Goal: Task Accomplishment & Management: Manage account settings

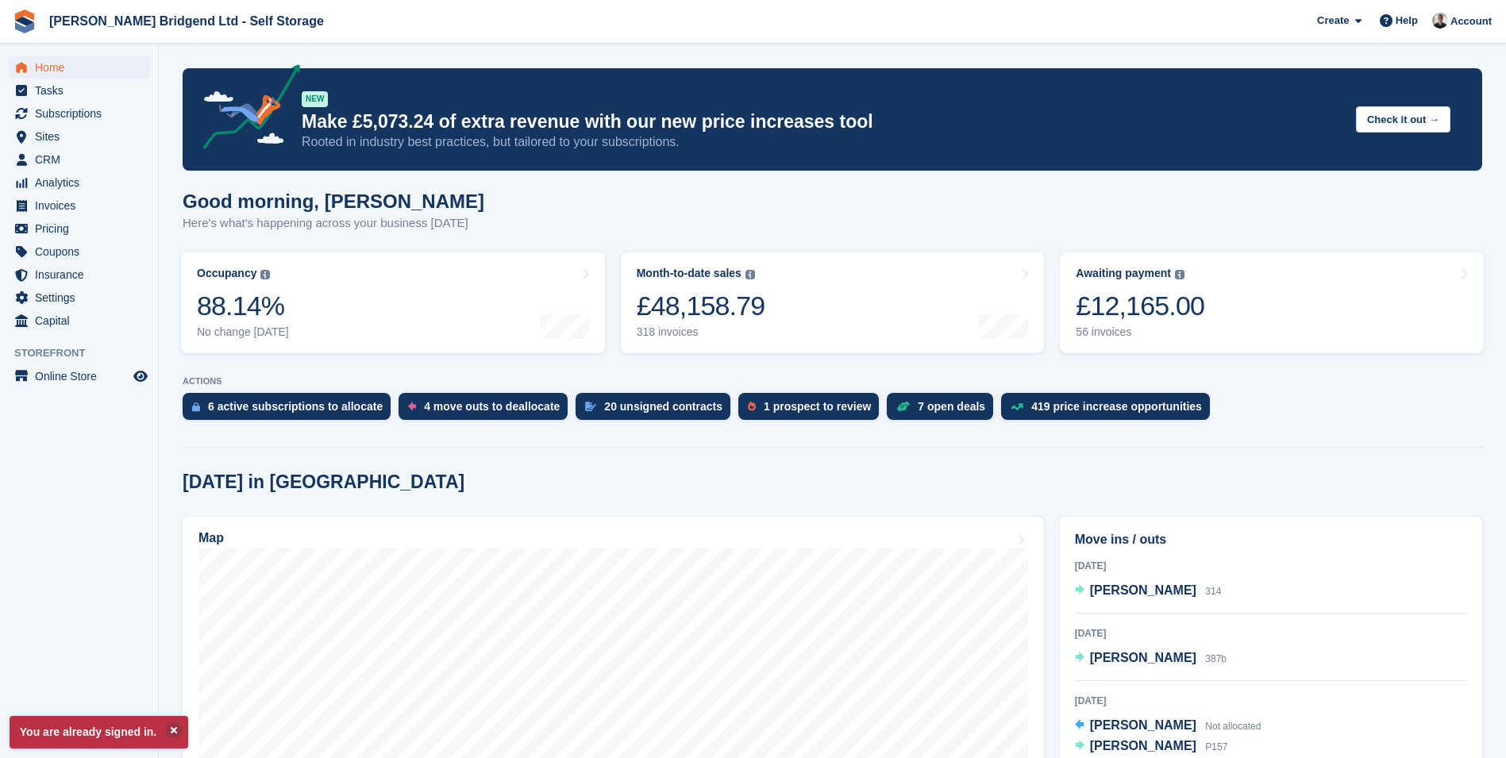
scroll to position [79, 0]
click at [1175, 336] on div "56 invoices" at bounding box center [1140, 333] width 129 height 14
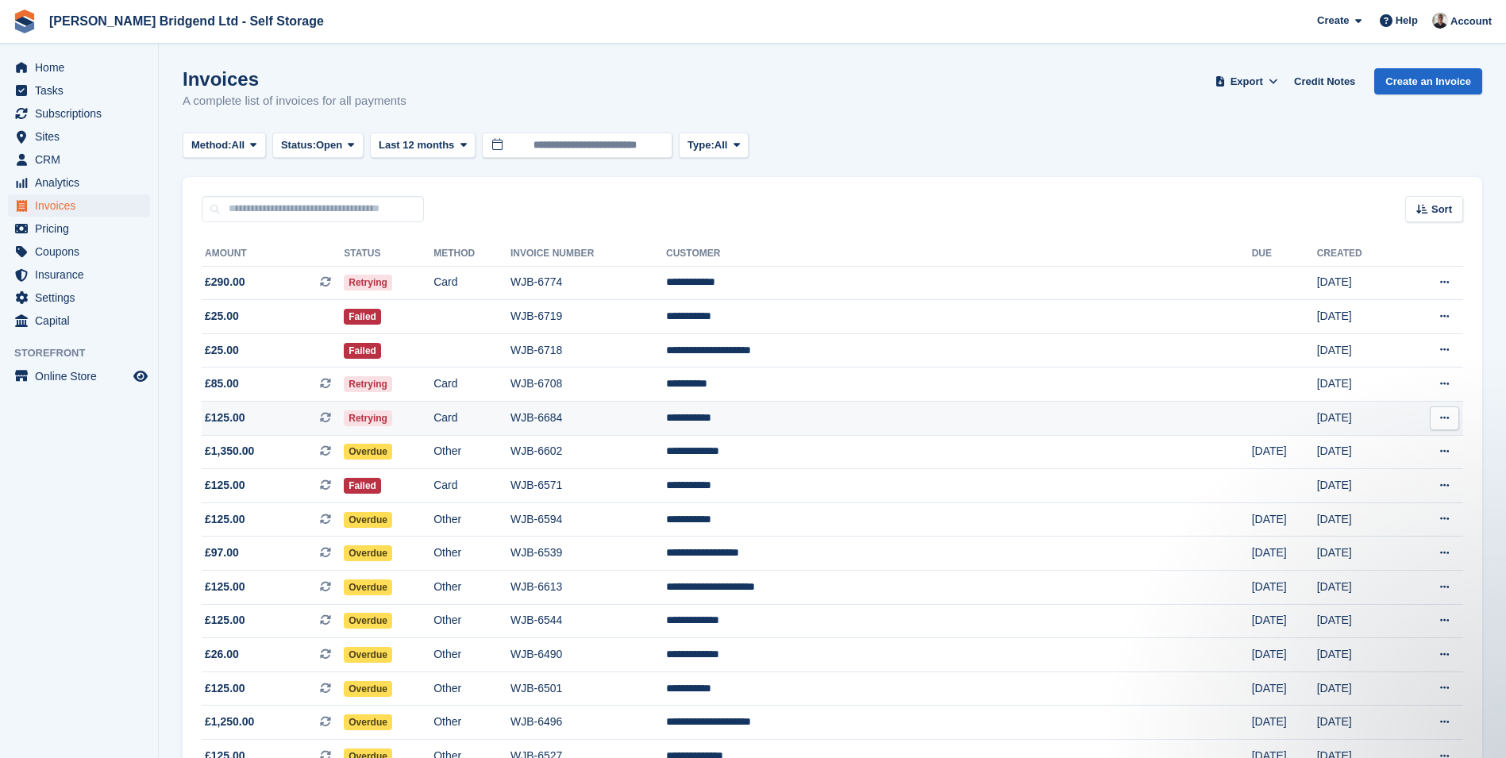
click at [892, 422] on td "**********" at bounding box center [959, 419] width 586 height 34
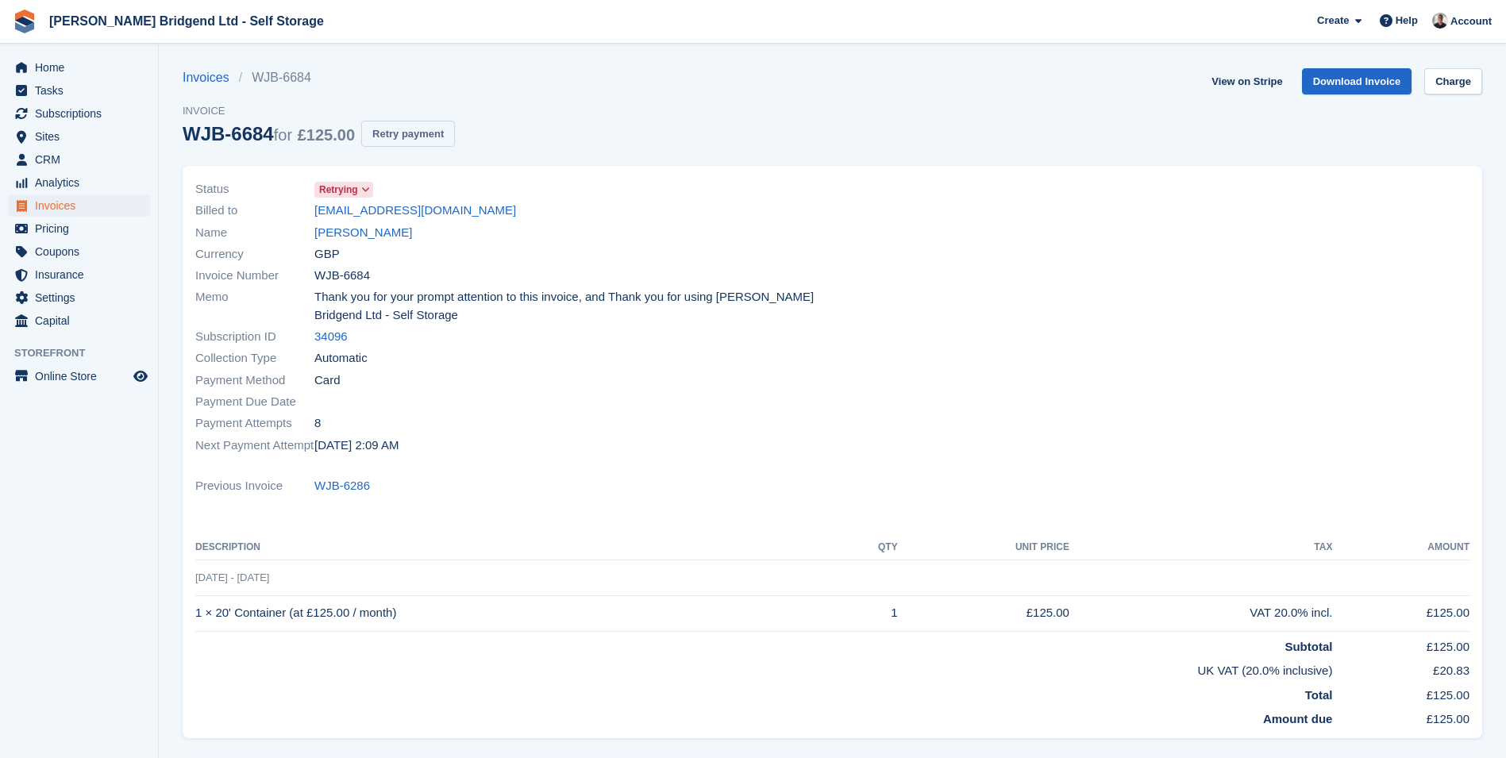
click at [434, 127] on button "Retry payment" at bounding box center [408, 134] width 94 height 26
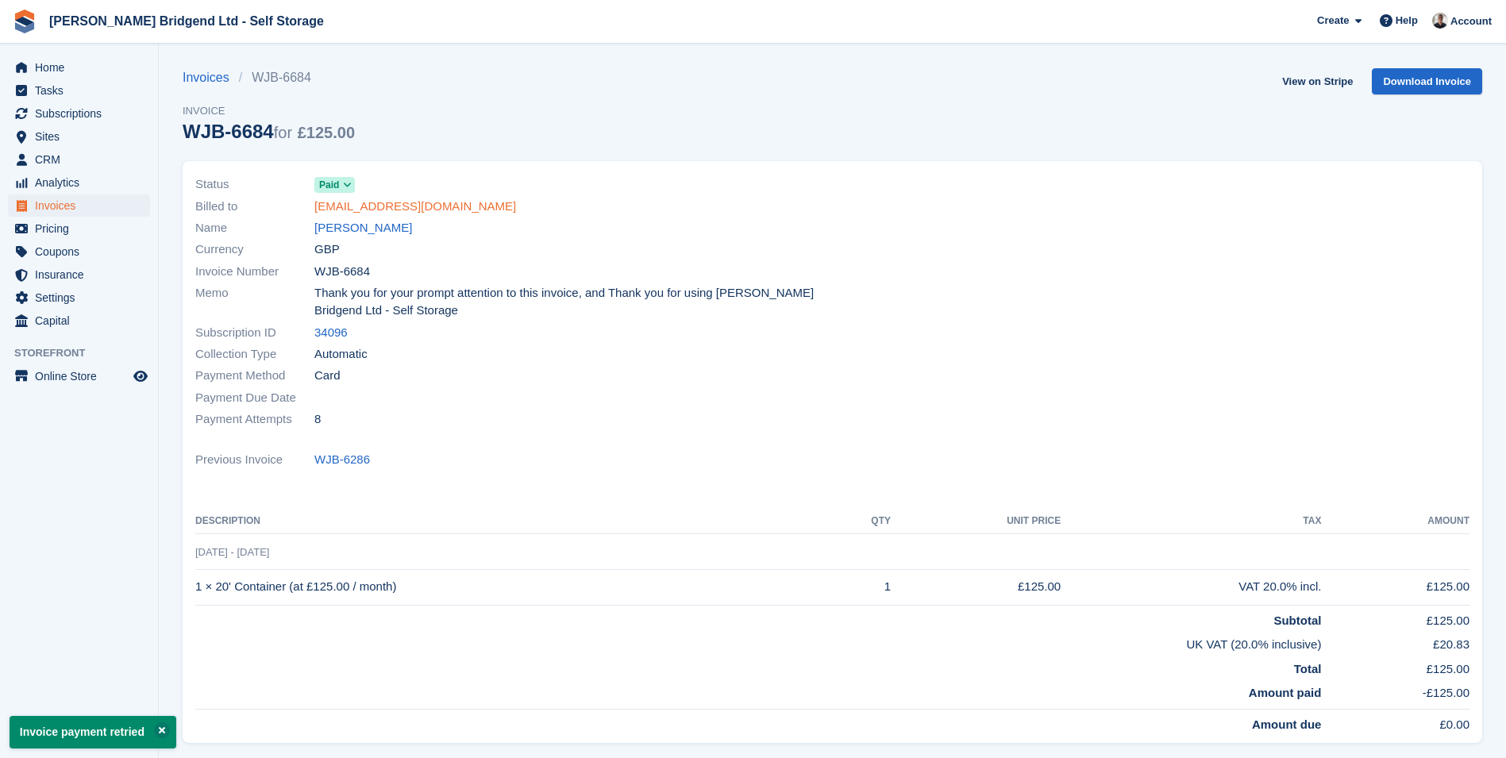
click at [389, 210] on link "stacksofjack@gmail.com" at bounding box center [415, 207] width 202 height 18
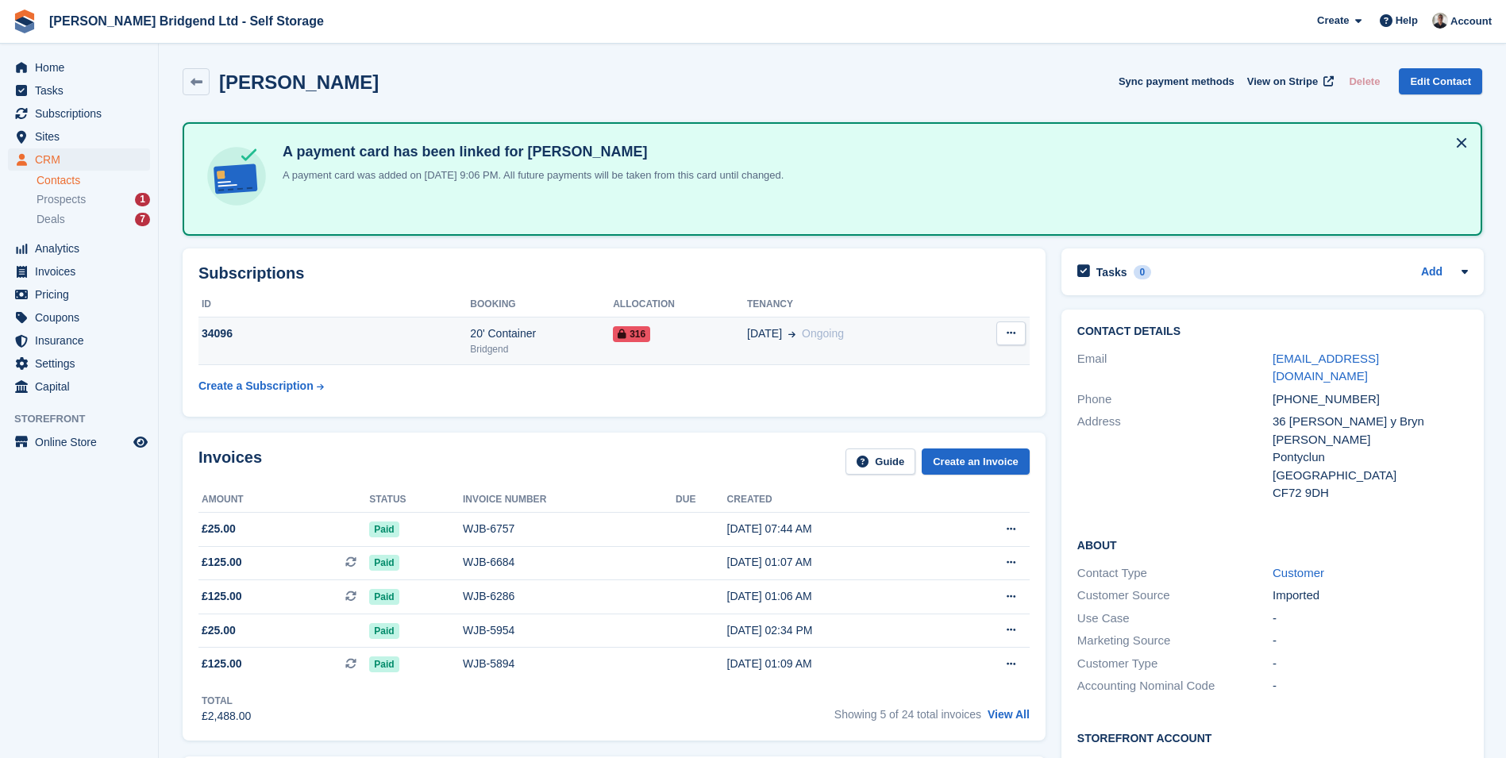
click at [678, 333] on div "316" at bounding box center [680, 334] width 134 height 17
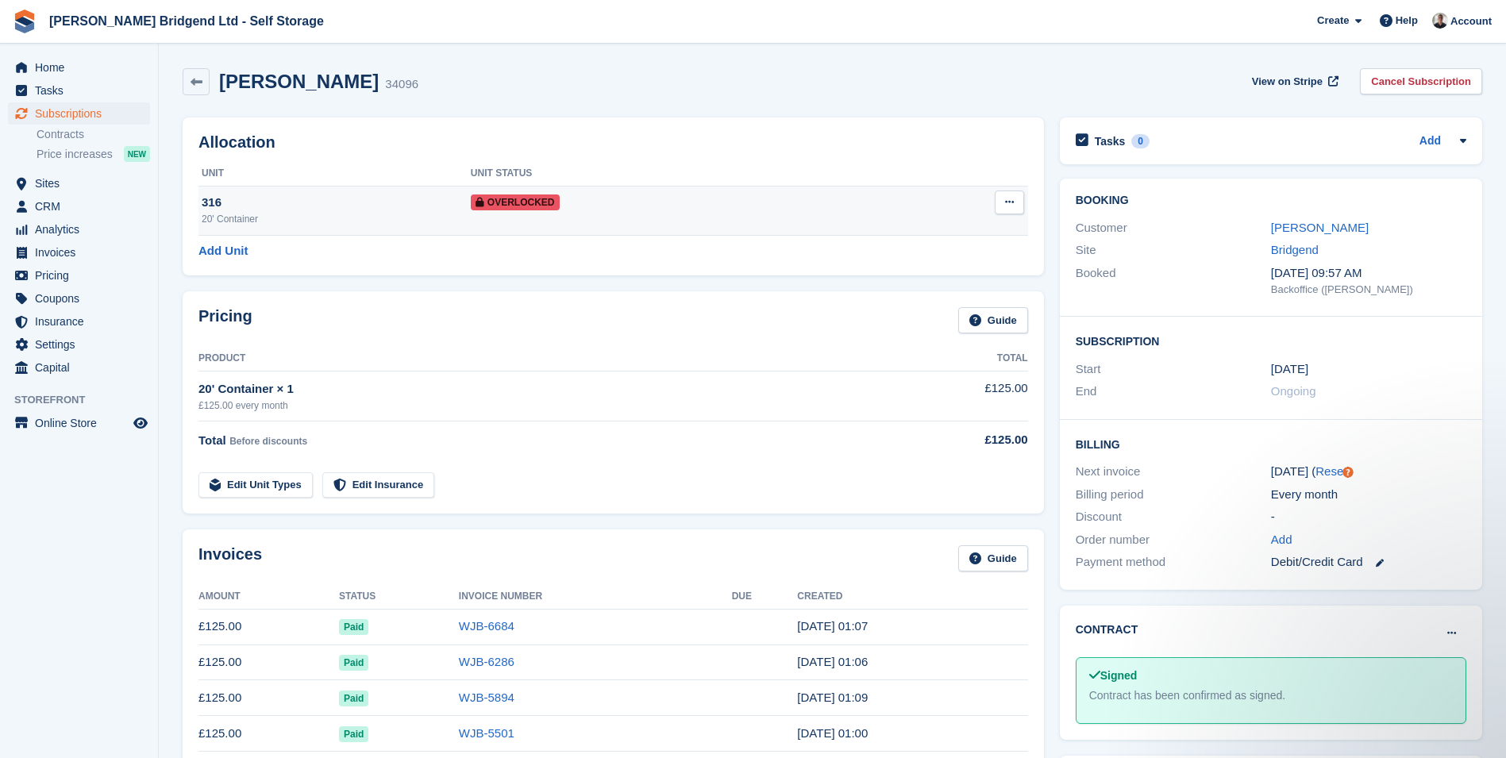
click at [833, 222] on td "Overlocked" at bounding box center [673, 210] width 405 height 49
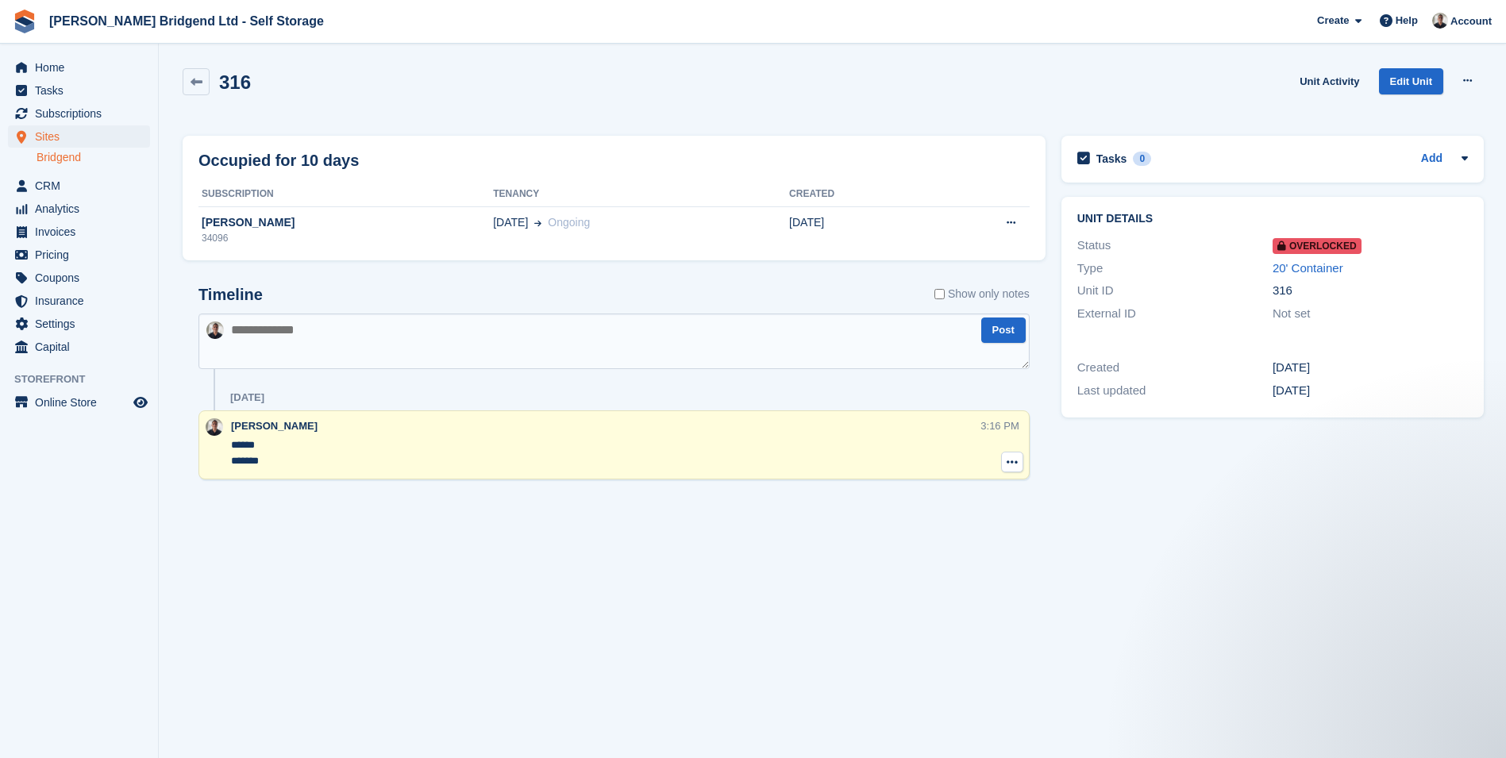
click at [1011, 463] on icon at bounding box center [1012, 462] width 11 height 13
click at [978, 489] on p "Delete note" at bounding box center [947, 491] width 138 height 21
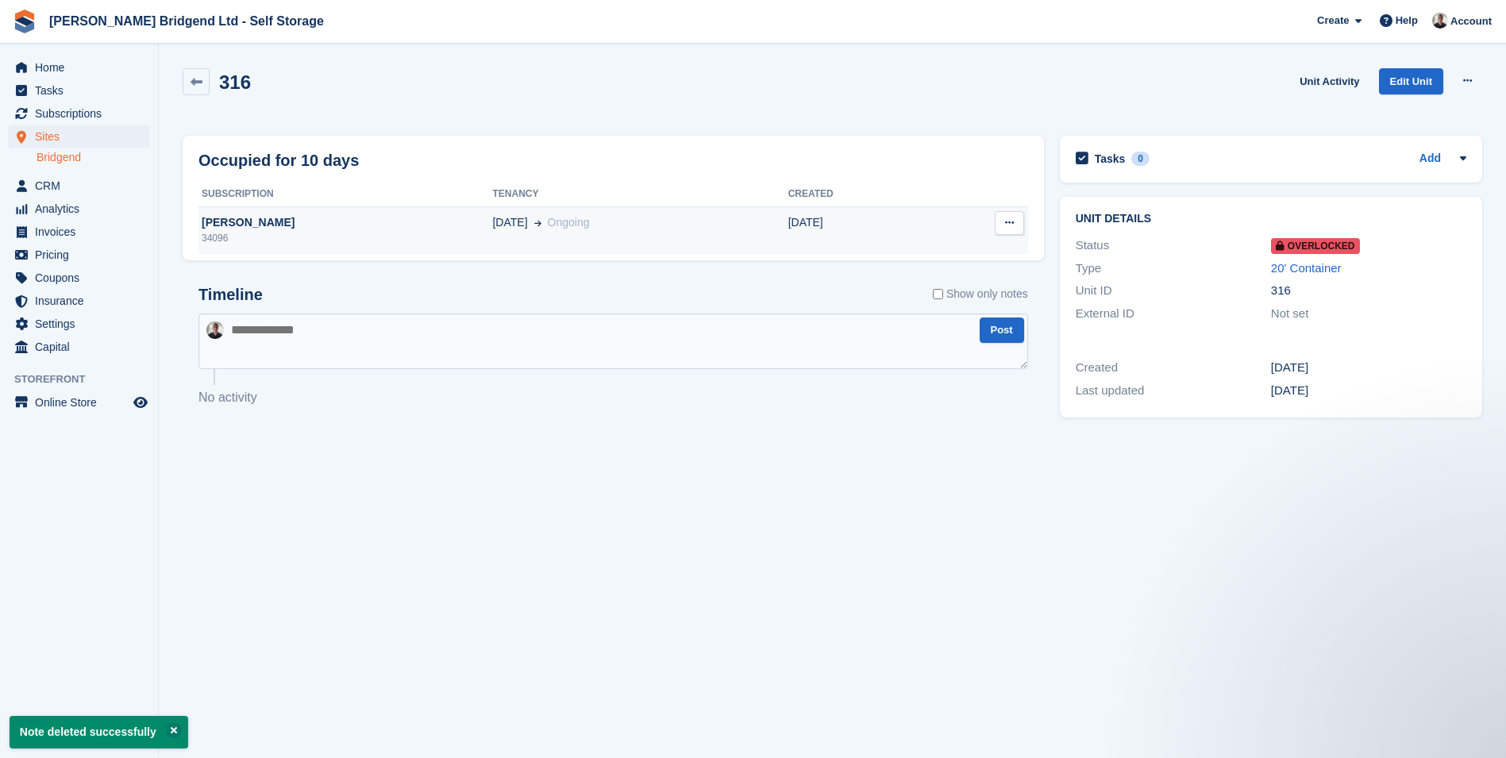
click at [834, 215] on td "23 Feb" at bounding box center [858, 230] width 138 height 48
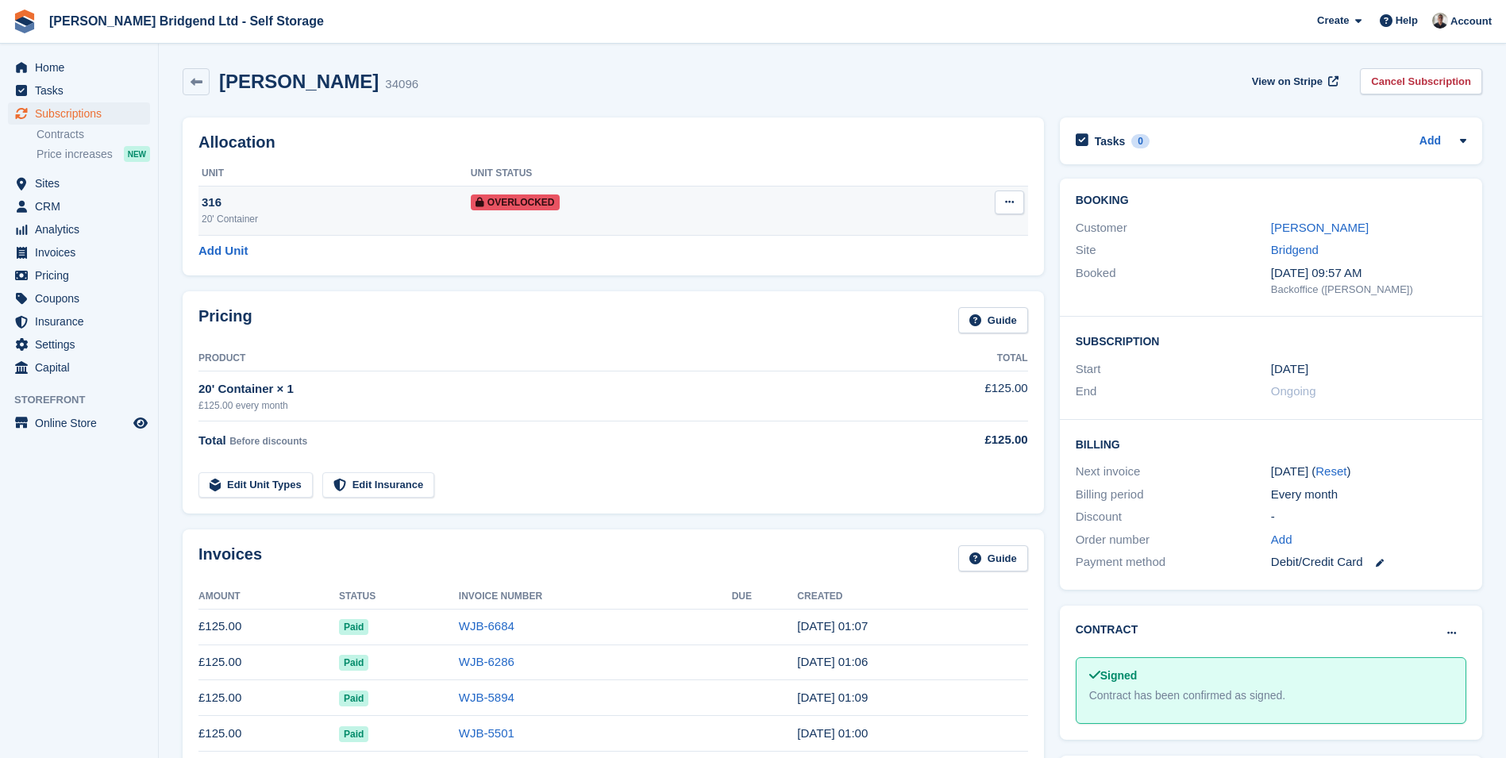
click at [1012, 203] on icon at bounding box center [1009, 202] width 9 height 10
click at [1001, 229] on p "Remove Overlock" at bounding box center [948, 233] width 138 height 21
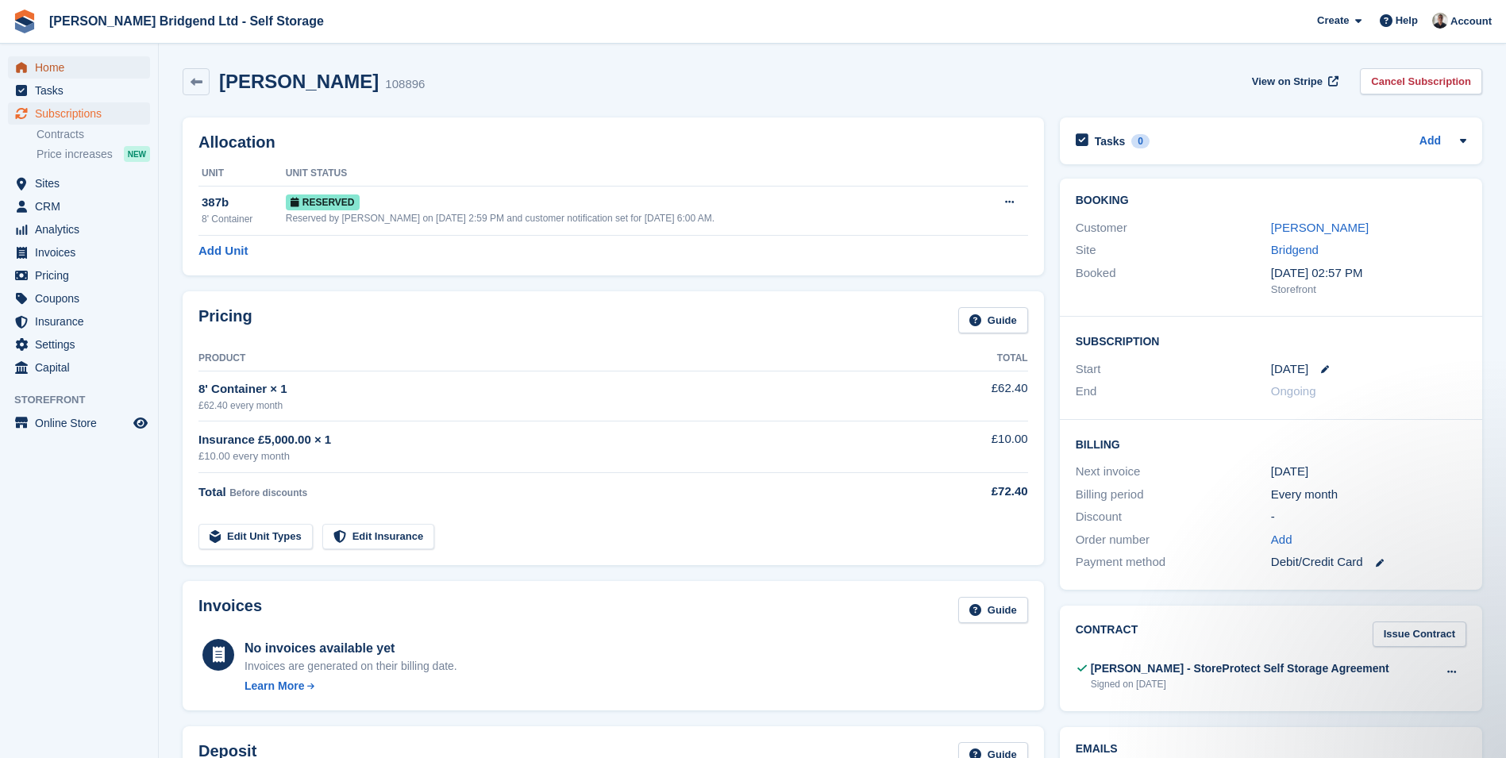
click at [75, 64] on span "Home" at bounding box center [82, 67] width 95 height 22
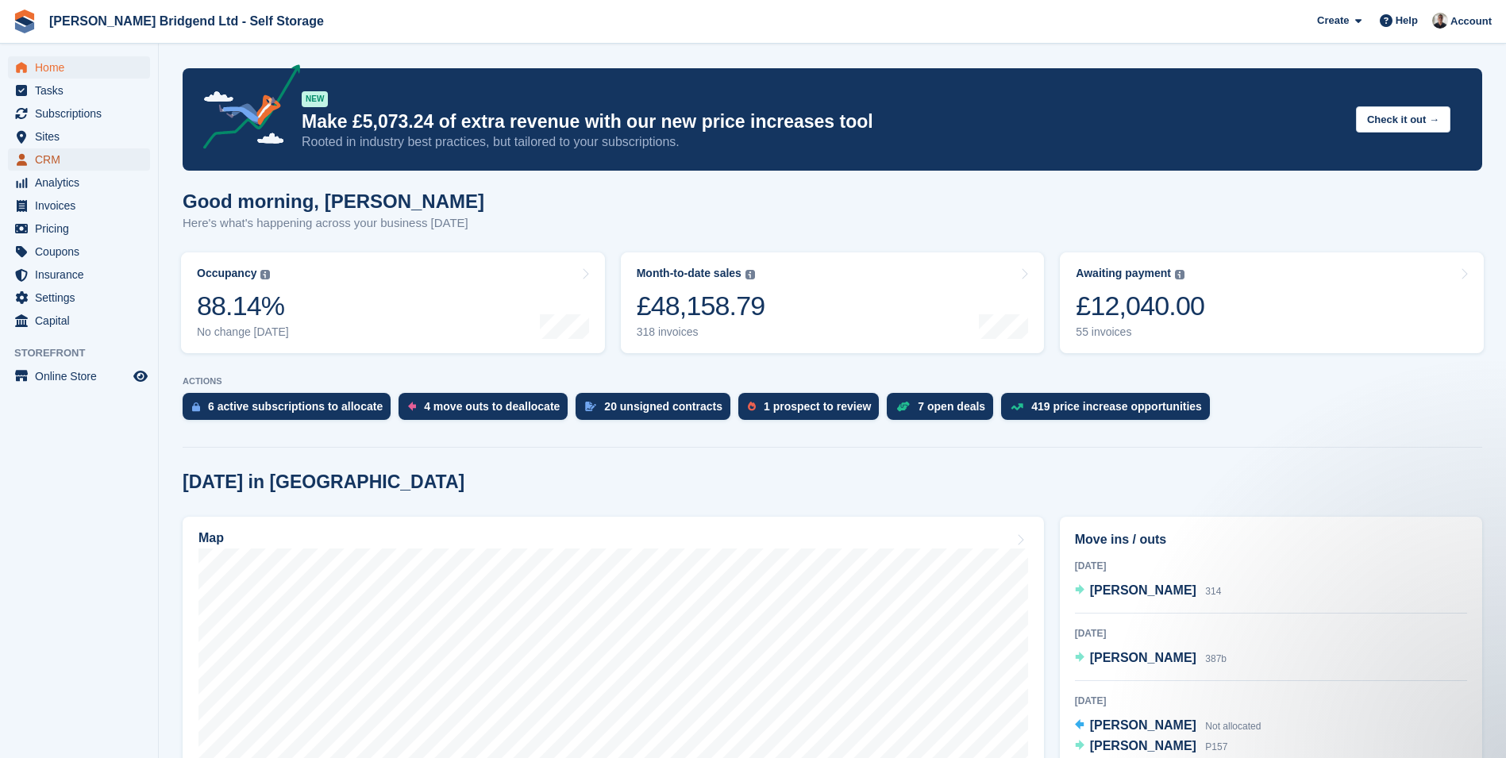
click at [108, 162] on span "CRM" at bounding box center [82, 160] width 95 height 22
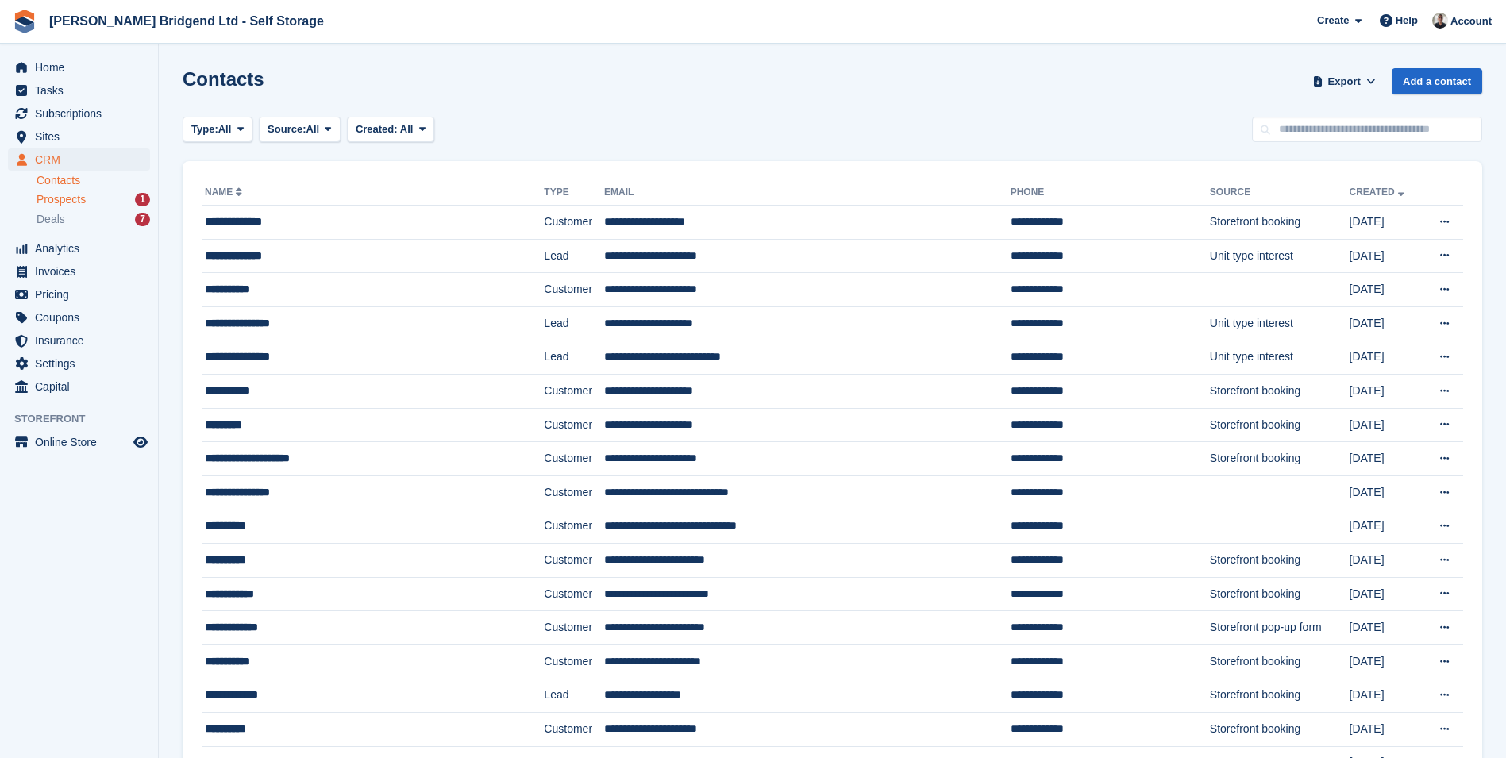
click at [89, 194] on div "Prospects 1" at bounding box center [94, 199] width 114 height 15
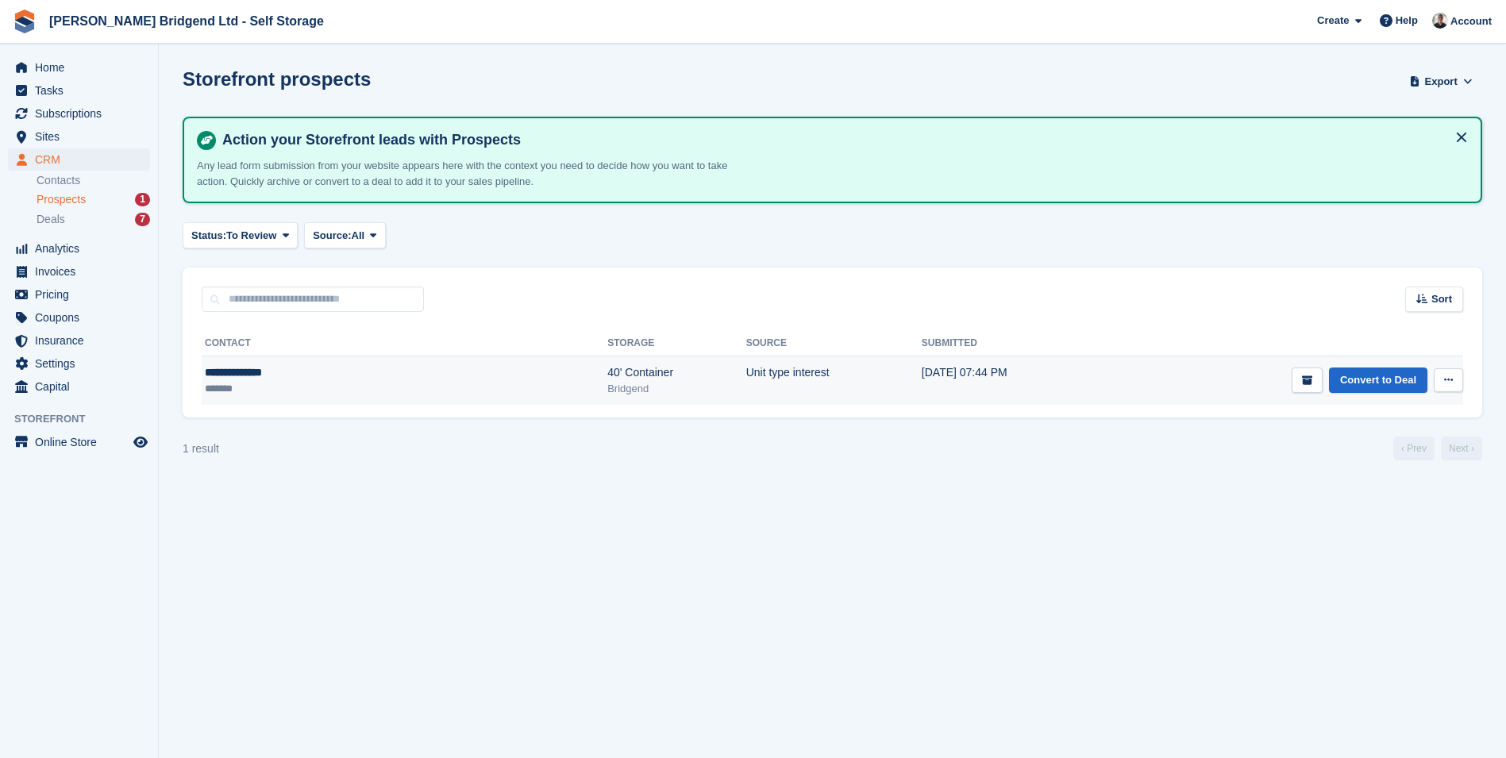
click at [608, 385] on div "Bridgend" at bounding box center [677, 389] width 138 height 16
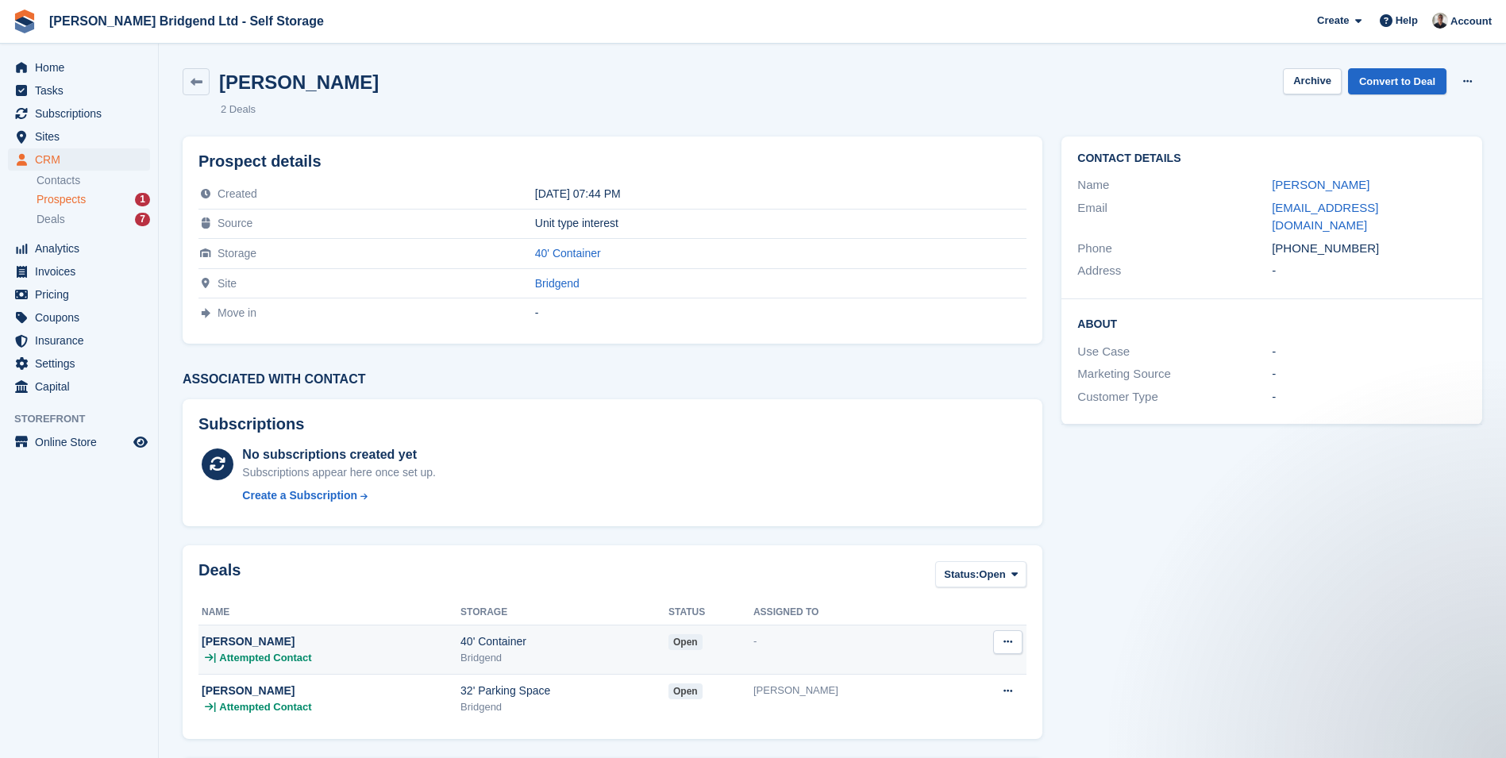
click at [534, 654] on div "Bridgend" at bounding box center [565, 658] width 208 height 16
